Goal: Navigation & Orientation: Understand site structure

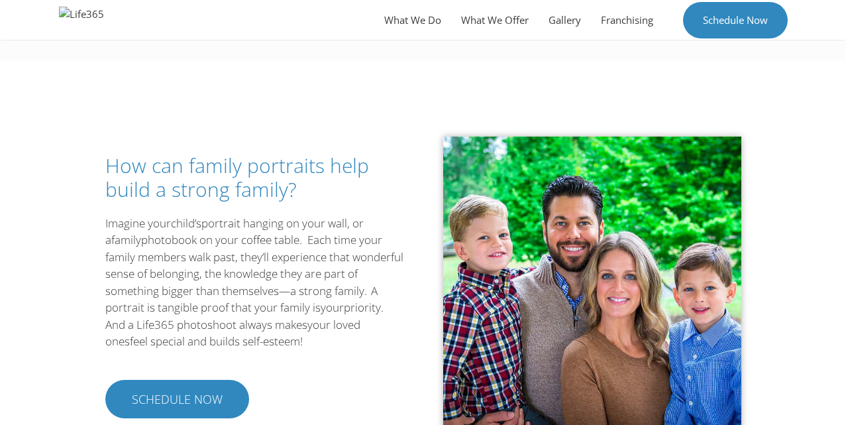
scroll to position [1039, 0]
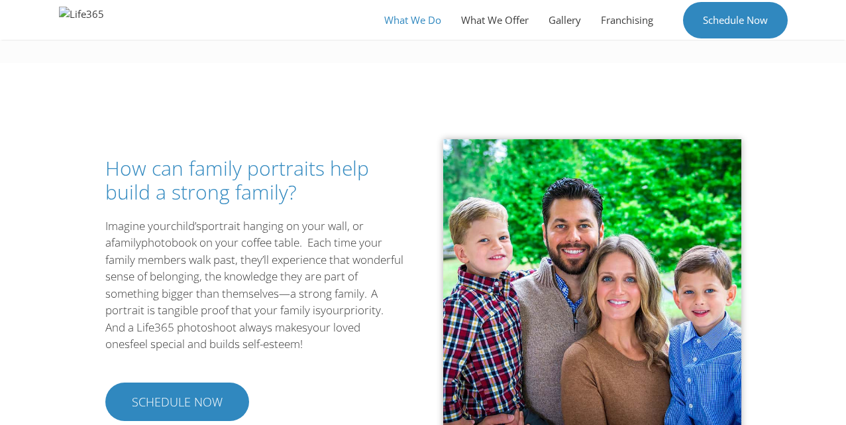
click at [414, 23] on link "What We Do" at bounding box center [413, 20] width 77 height 40
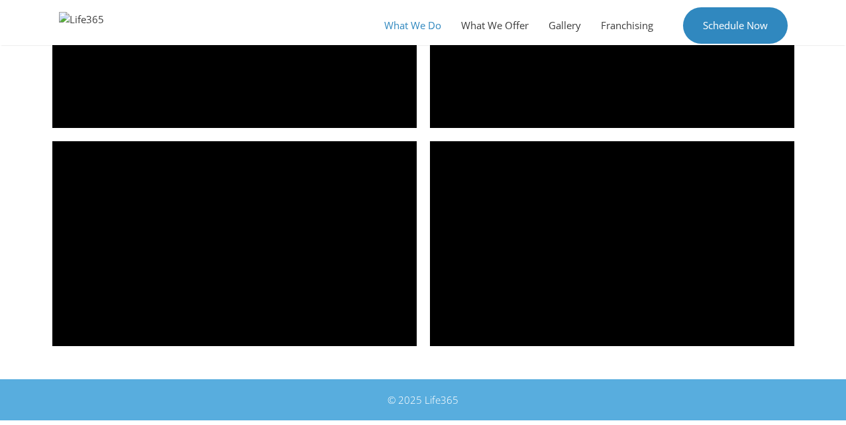
scroll to position [1961, 0]
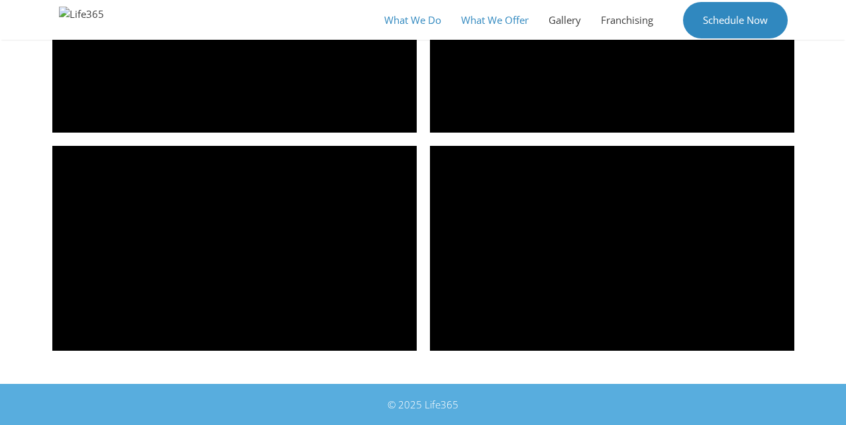
click at [501, 27] on link "What We Offer" at bounding box center [494, 20] width 87 height 40
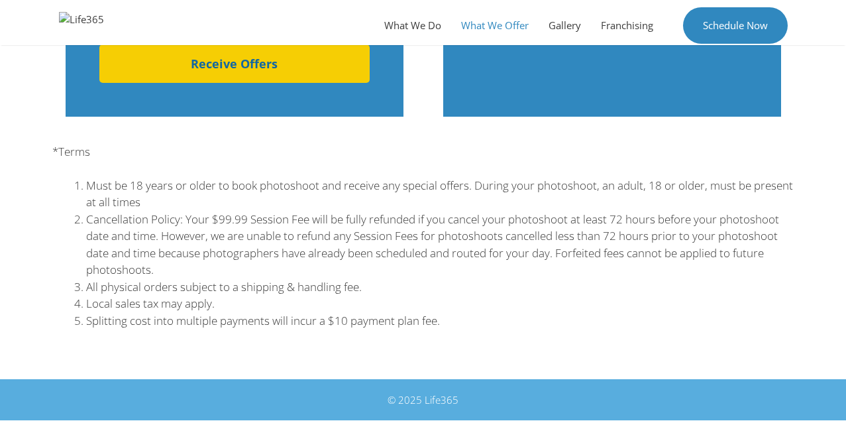
scroll to position [1358, 0]
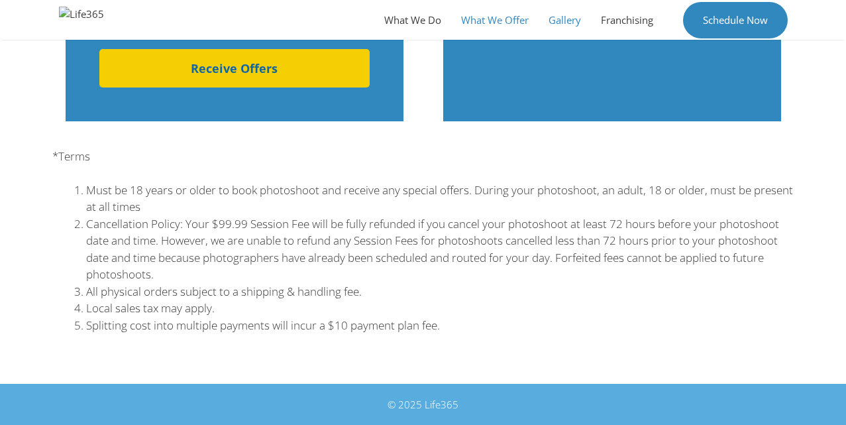
click at [556, 9] on link "Gallery" at bounding box center [565, 20] width 52 height 40
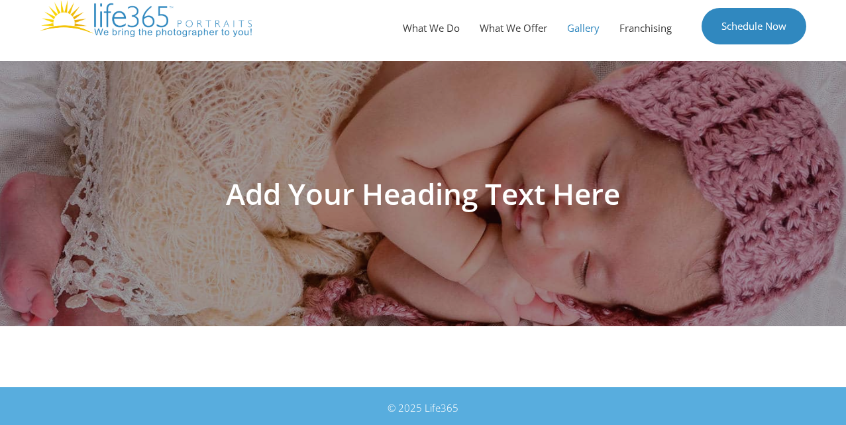
scroll to position [17, 0]
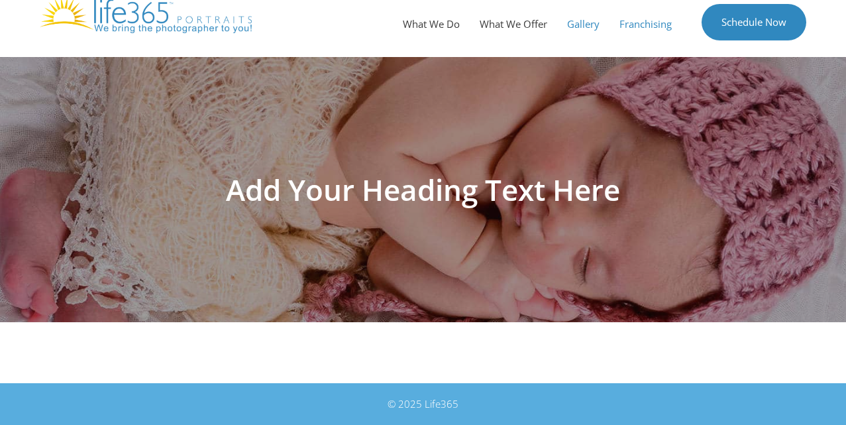
click at [653, 25] on link "Franchising" at bounding box center [646, 24] width 72 height 40
